Goal: Task Accomplishment & Management: Manage account settings

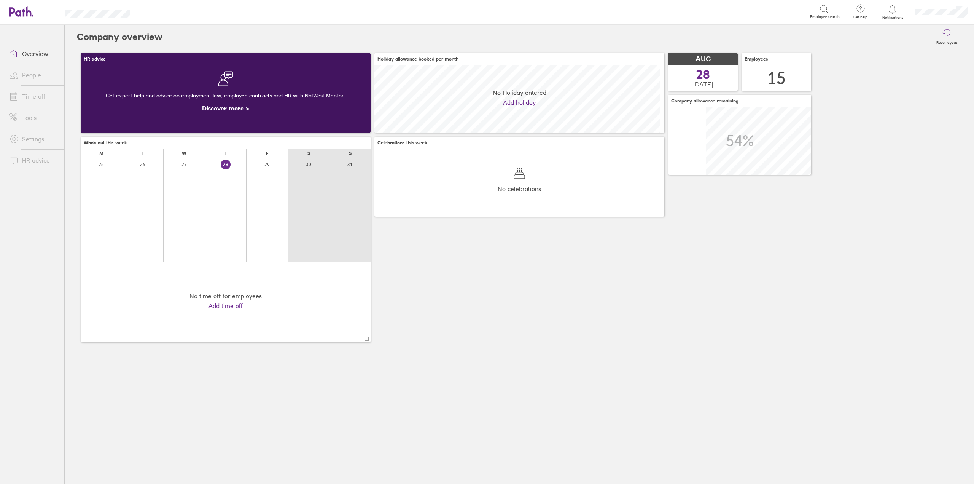
scroll to position [68, 290]
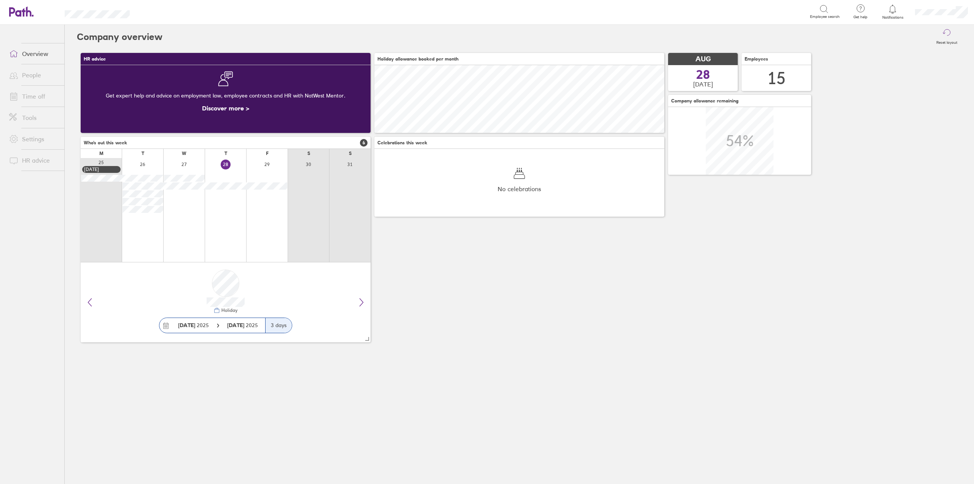
click at [25, 95] on link "Time off" at bounding box center [33, 96] width 61 height 15
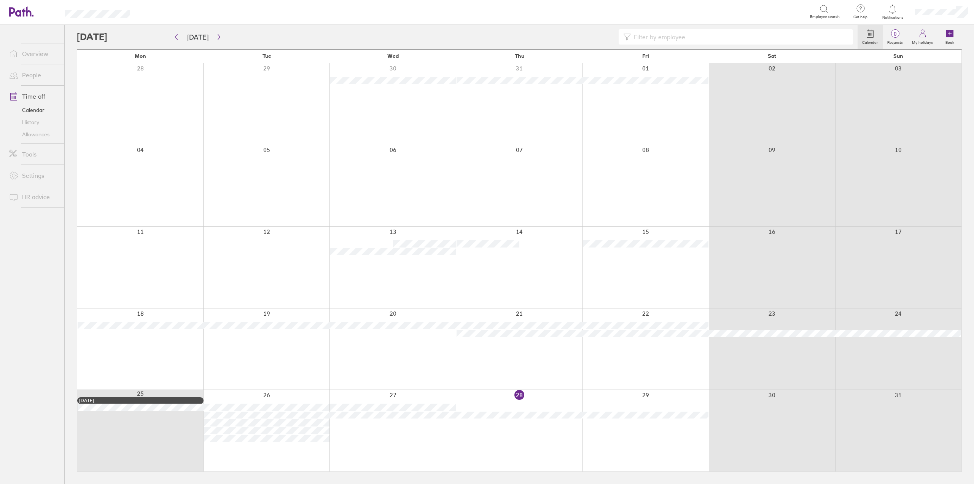
click at [482, 408] on div at bounding box center [519, 430] width 126 height 81
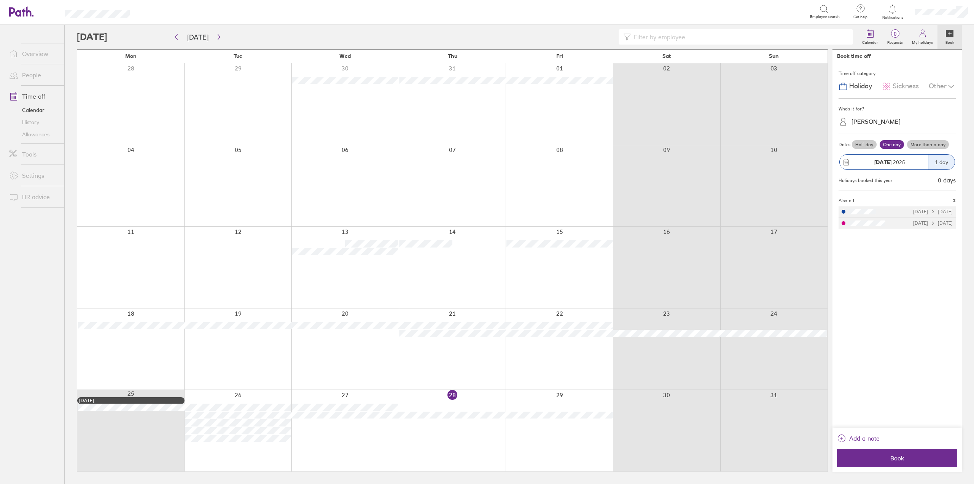
click at [891, 88] on div "Sickness" at bounding box center [900, 86] width 37 height 14
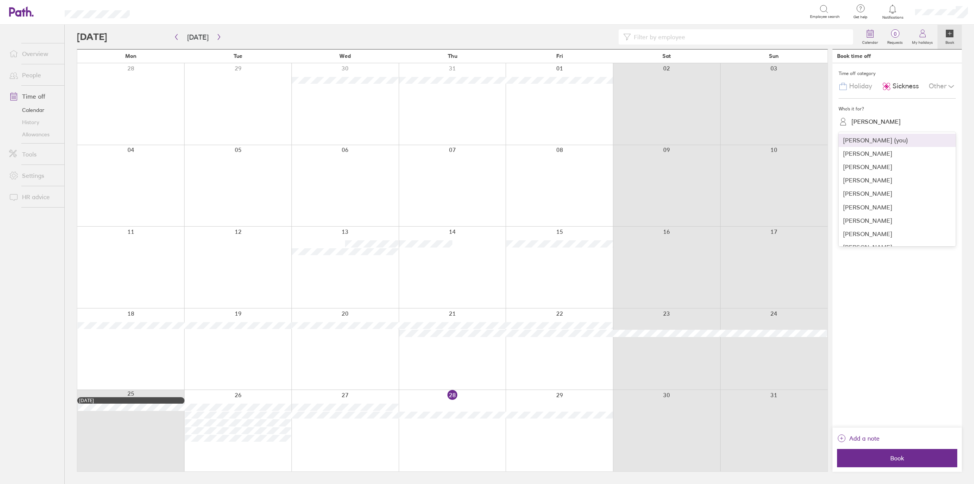
click at [866, 124] on div "[PERSON_NAME]" at bounding box center [875, 121] width 49 height 7
click at [864, 214] on div "[PERSON_NAME]" at bounding box center [897, 211] width 117 height 13
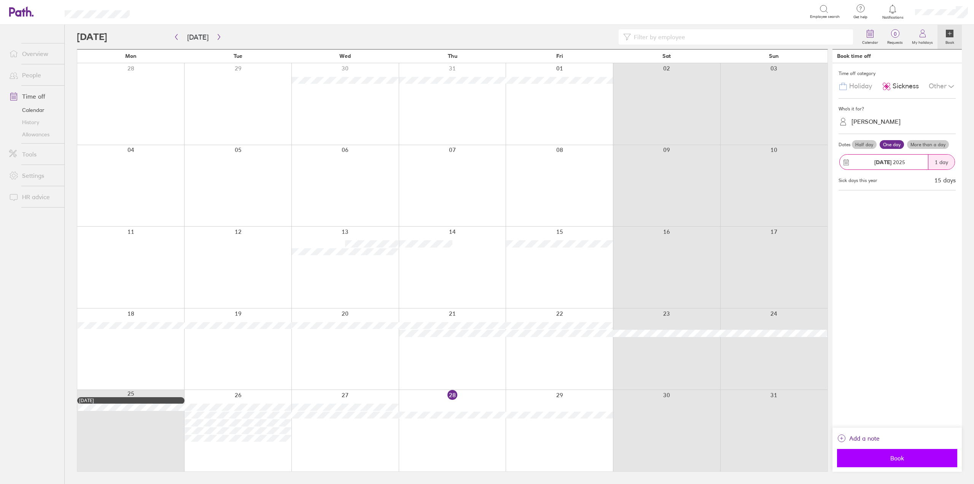
click at [856, 458] on span "Book" at bounding box center [897, 457] width 110 height 7
